Goal: Information Seeking & Learning: Learn about a topic

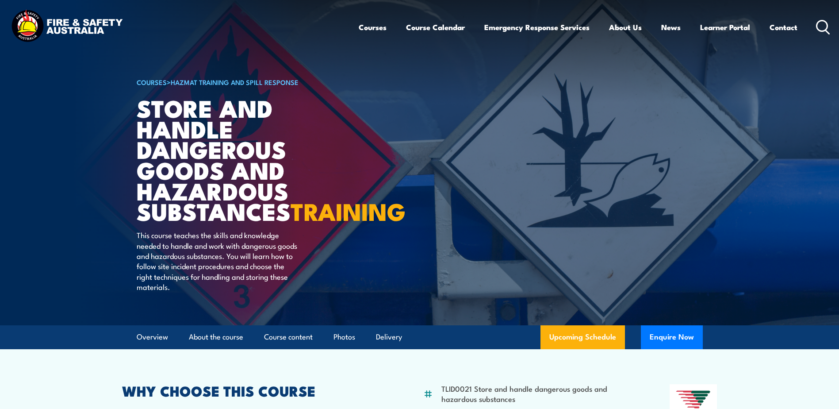
click at [149, 82] on link "COURSES" at bounding box center [152, 82] width 30 height 10
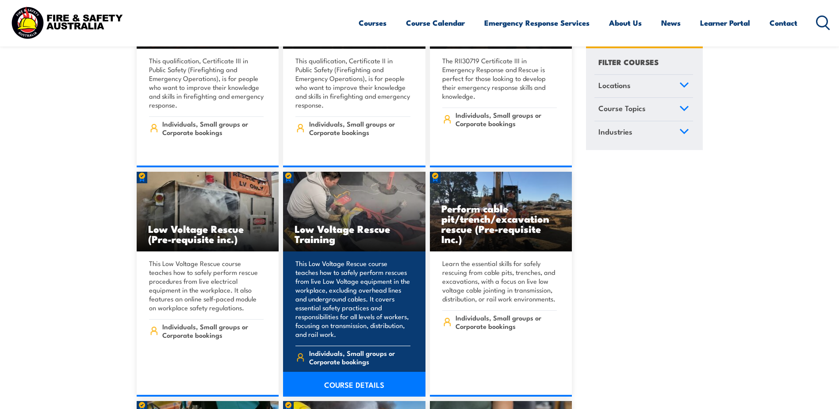
scroll to position [2653, 0]
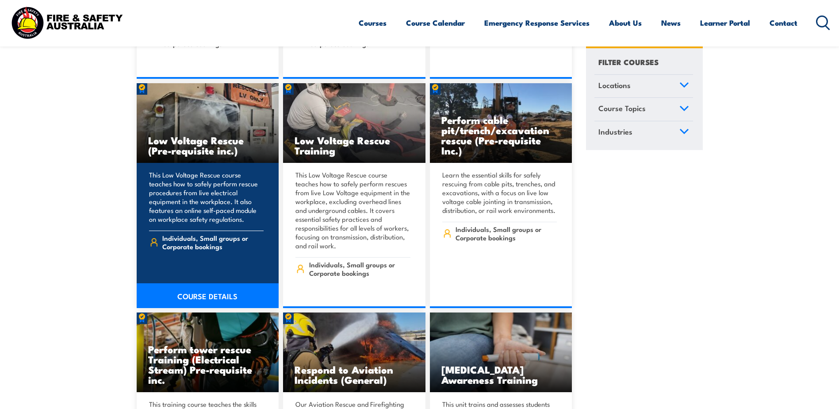
click at [178, 283] on link "COURSE DETAILS" at bounding box center [208, 295] width 142 height 25
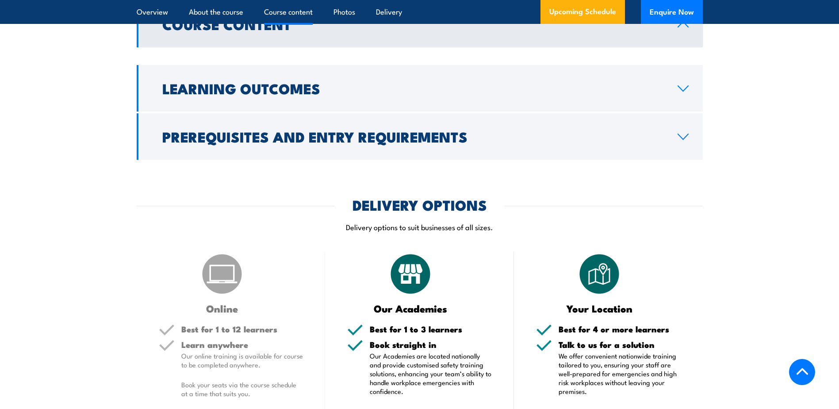
scroll to position [796, 0]
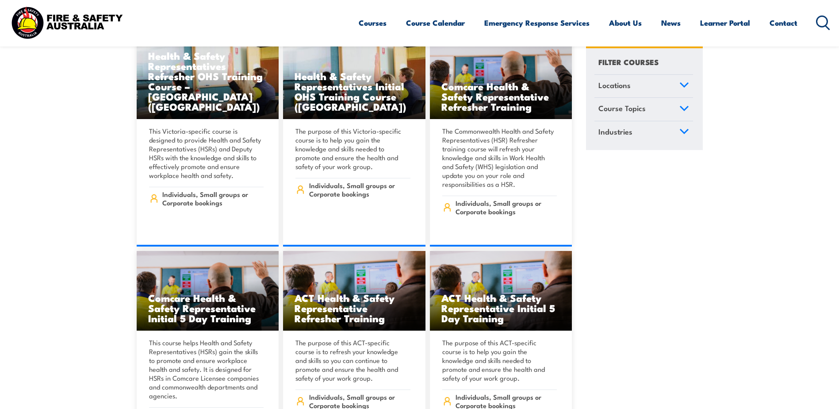
scroll to position [4377, 0]
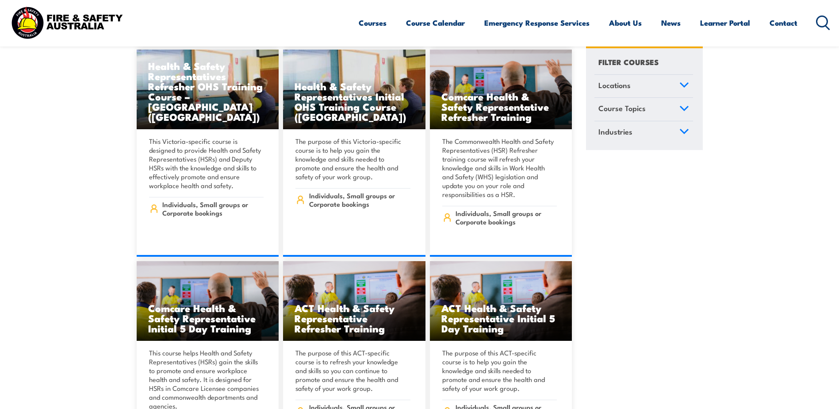
click at [816, 26] on icon at bounding box center [823, 22] width 14 height 15
click at [820, 22] on icon at bounding box center [823, 22] width 14 height 15
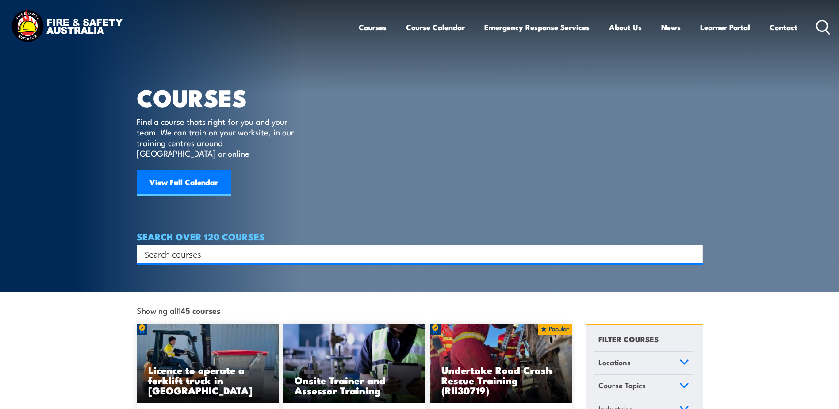
click at [313, 248] on input "Search input" at bounding box center [414, 253] width 539 height 13
type input "hazmat"
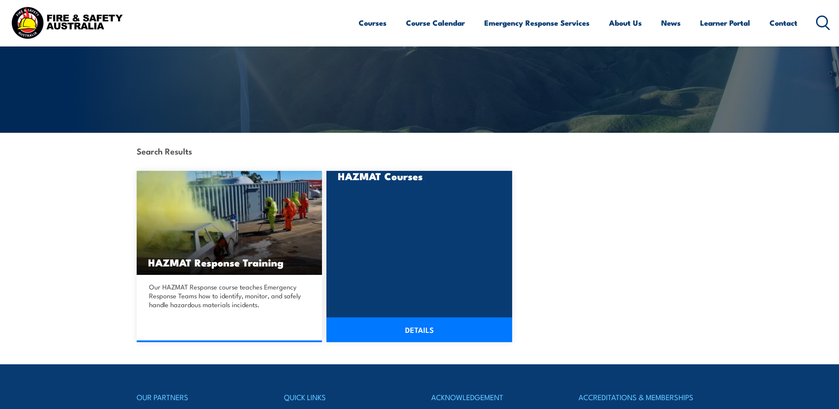
scroll to position [133, 0]
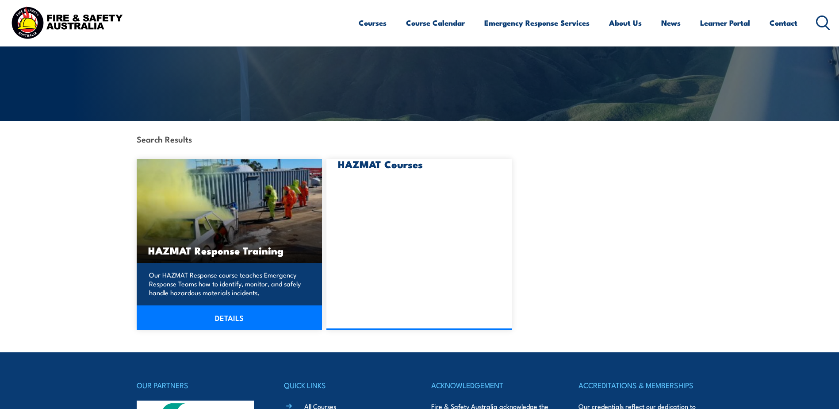
click at [266, 321] on link "DETAILS" at bounding box center [230, 317] width 186 height 25
